Goal: Task Accomplishment & Management: Use online tool/utility

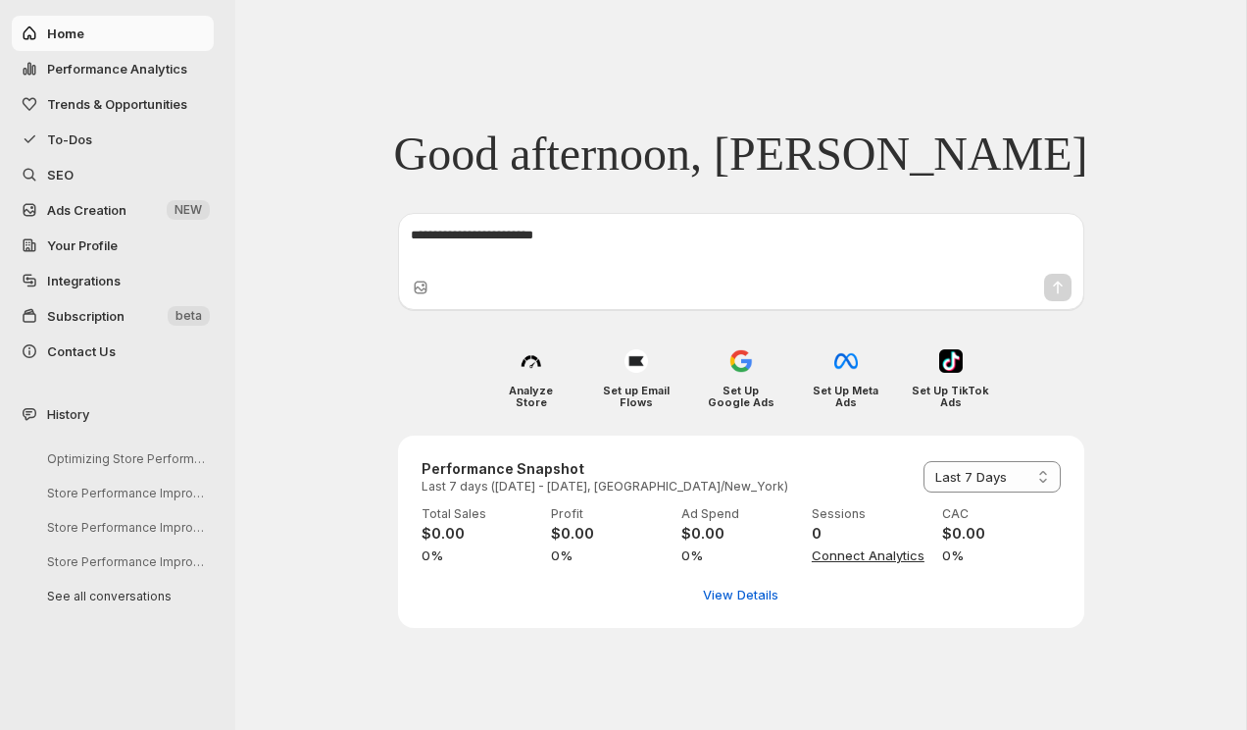
select select "*********"
click at [810, 102] on div "Good afternoon, Kaustav" at bounding box center [741, 142] width 694 height 80
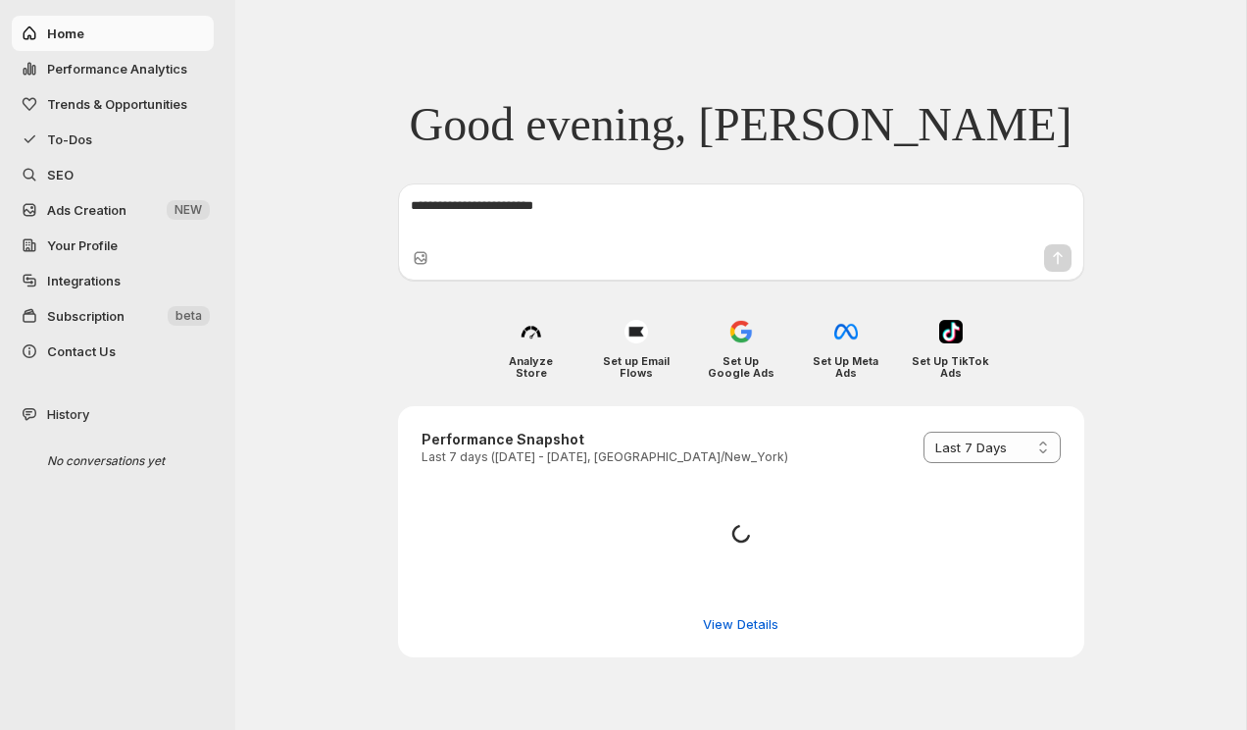
select select "*********"
